Goal: Download file/media

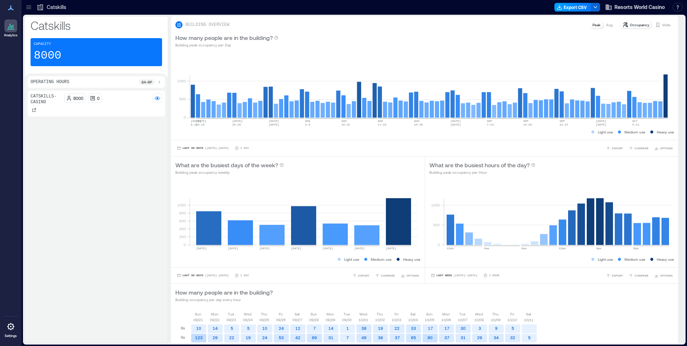
click at [578, 9] on button "Export CSV" at bounding box center [573, 7] width 37 height 9
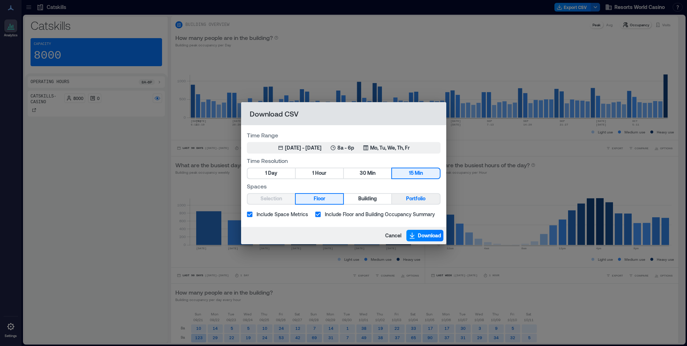
click at [418, 196] on span "Portfolio" at bounding box center [415, 198] width 19 height 9
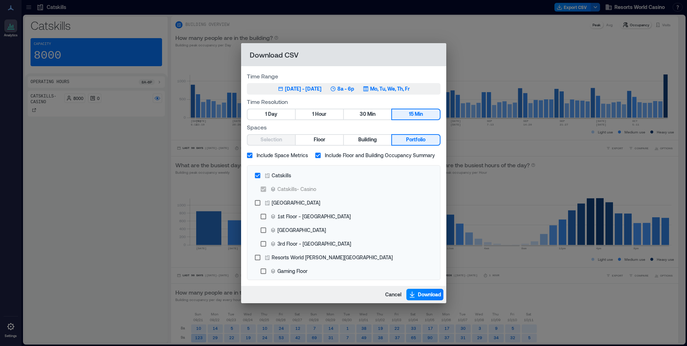
click at [391, 91] on p "Mo, Tu, We, Th, Fr" at bounding box center [390, 88] width 40 height 7
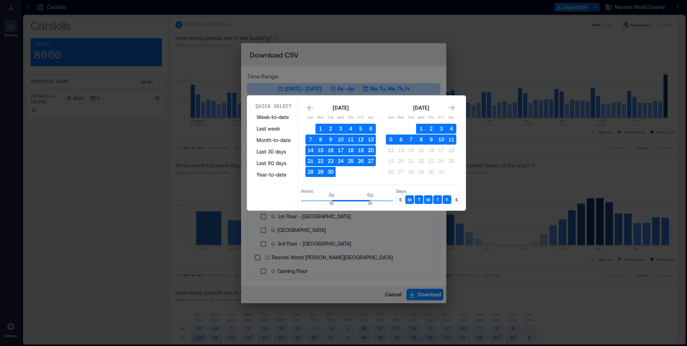
click at [403, 200] on div "S" at bounding box center [400, 199] width 9 height 9
click at [453, 199] on div "S" at bounding box center [456, 199] width 9 height 9
click at [455, 139] on button "11" at bounding box center [451, 139] width 10 height 10
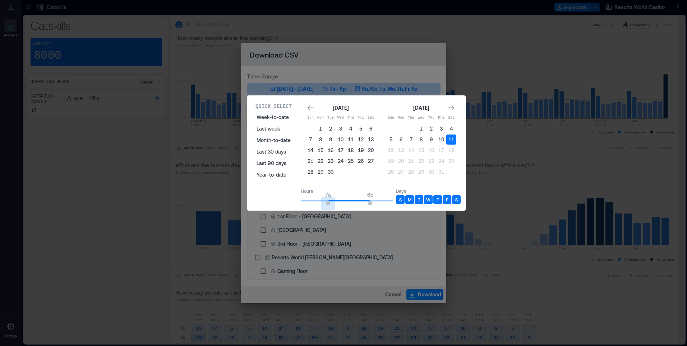
type input "*"
drag, startPoint x: 333, startPoint y: 202, endPoint x: 325, endPoint y: 201, distance: 8.0
click at [325, 201] on span "6a 6p" at bounding box center [347, 200] width 92 height 11
type input "**"
drag, startPoint x: 370, startPoint y: 204, endPoint x: 395, endPoint y: 201, distance: 25.4
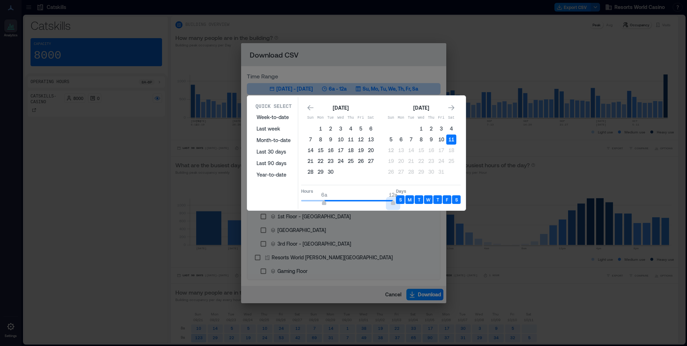
click at [395, 201] on div "Hours 6a 12a Days S M T W T F S" at bounding box center [381, 195] width 160 height 21
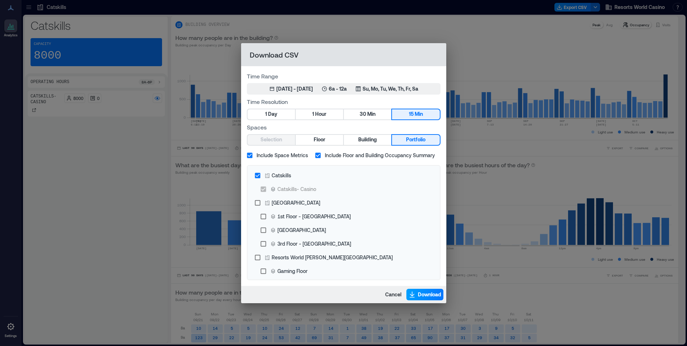
click at [423, 295] on span "Download" at bounding box center [429, 294] width 23 height 7
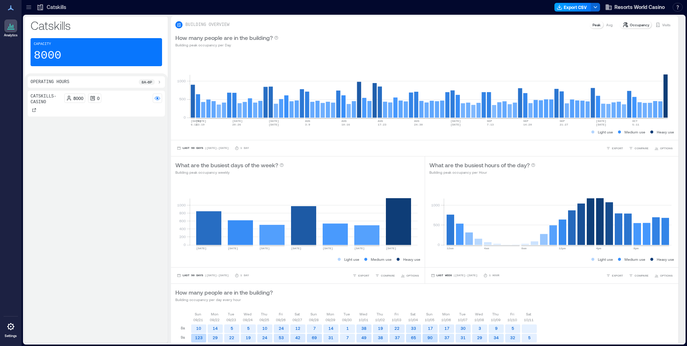
click at [580, 9] on button "Export CSV" at bounding box center [573, 7] width 37 height 9
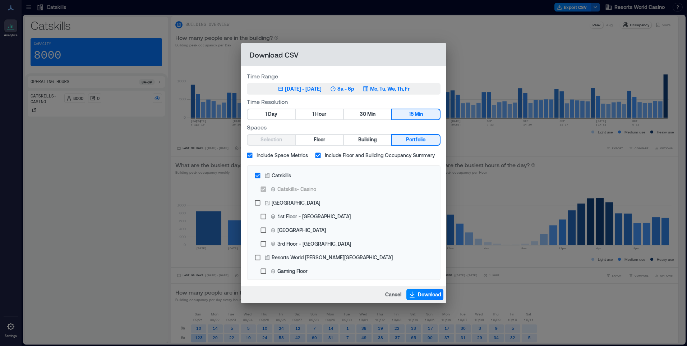
click at [396, 87] on p "Mo, Tu, We, Th, Fr" at bounding box center [390, 88] width 40 height 7
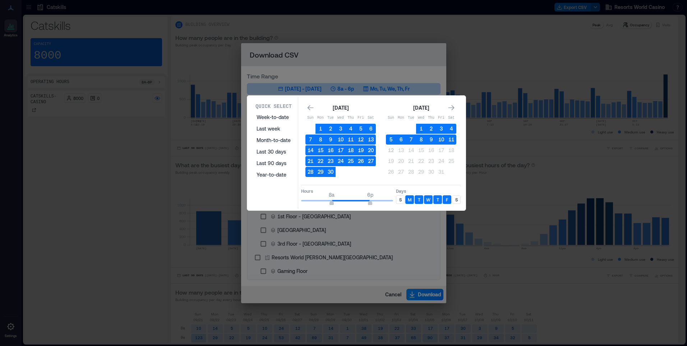
click at [459, 197] on div "S" at bounding box center [456, 199] width 9 height 9
click at [400, 198] on p "S" at bounding box center [400, 200] width 3 height 6
click at [454, 141] on button "11" at bounding box center [451, 139] width 10 height 10
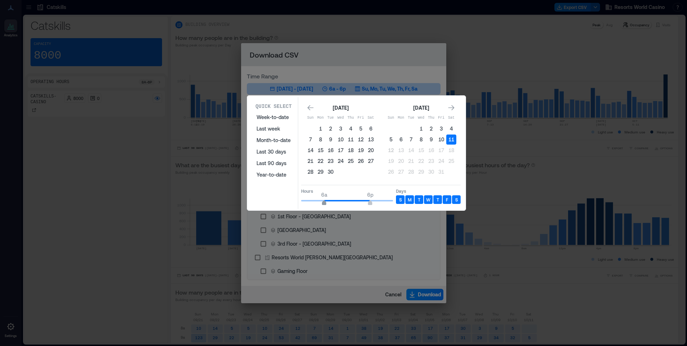
type input "*"
drag, startPoint x: 326, startPoint y: 203, endPoint x: 288, endPoint y: 201, distance: 38.2
click at [288, 201] on div "Quick Select Week-to-date Last week Month-to-date Last 30 days Last 90 days Yea…" at bounding box center [356, 153] width 214 height 112
type input "*"
drag, startPoint x: 366, startPoint y: 199, endPoint x: 326, endPoint y: 201, distance: 40.0
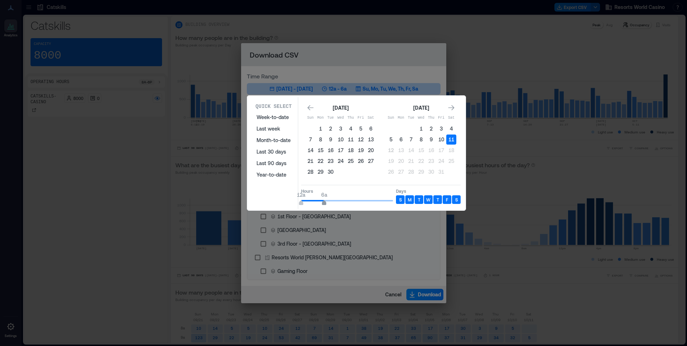
click at [326, 201] on span "12a 6a" at bounding box center [347, 200] width 92 height 11
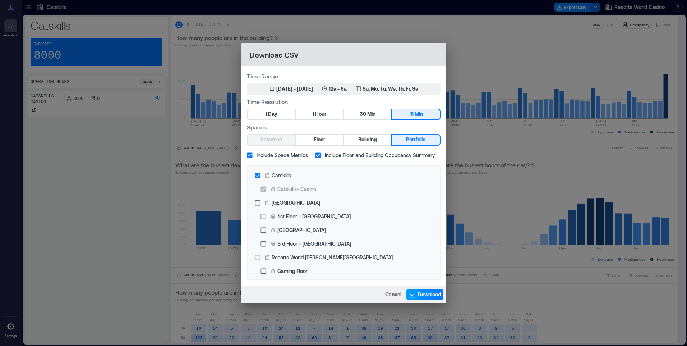
click at [415, 293] on icon "button" at bounding box center [412, 294] width 7 height 7
